Goal: Information Seeking & Learning: Learn about a topic

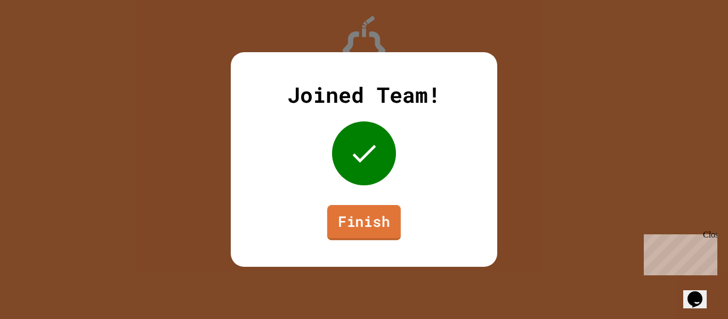
click at [352, 212] on link "Finish" at bounding box center [364, 222] width 74 height 35
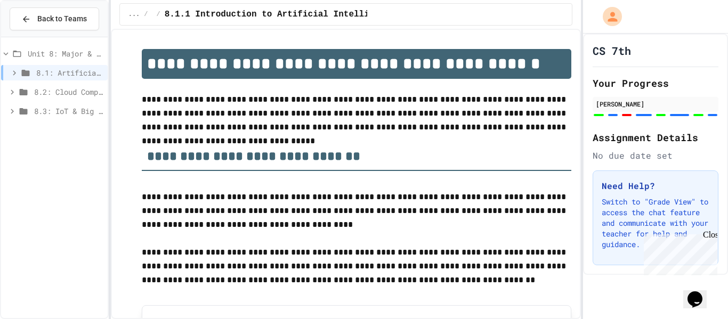
click at [60, 91] on span "8.2: Cloud Computing" at bounding box center [68, 91] width 69 height 11
click at [72, 104] on div "8.2.1 Cloud Computing: Transforming the Digital World" at bounding box center [54, 110] width 107 height 15
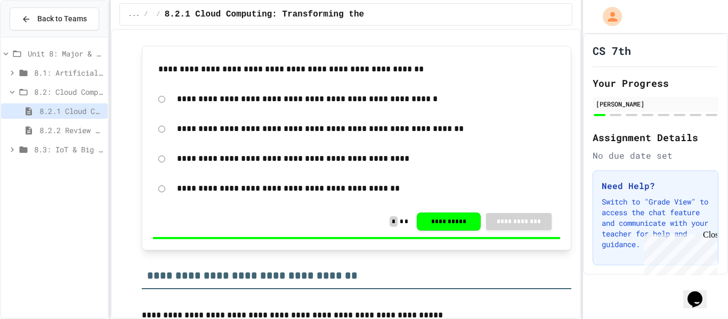
scroll to position [317, 0]
